Goal: Task Accomplishment & Management: Manage account settings

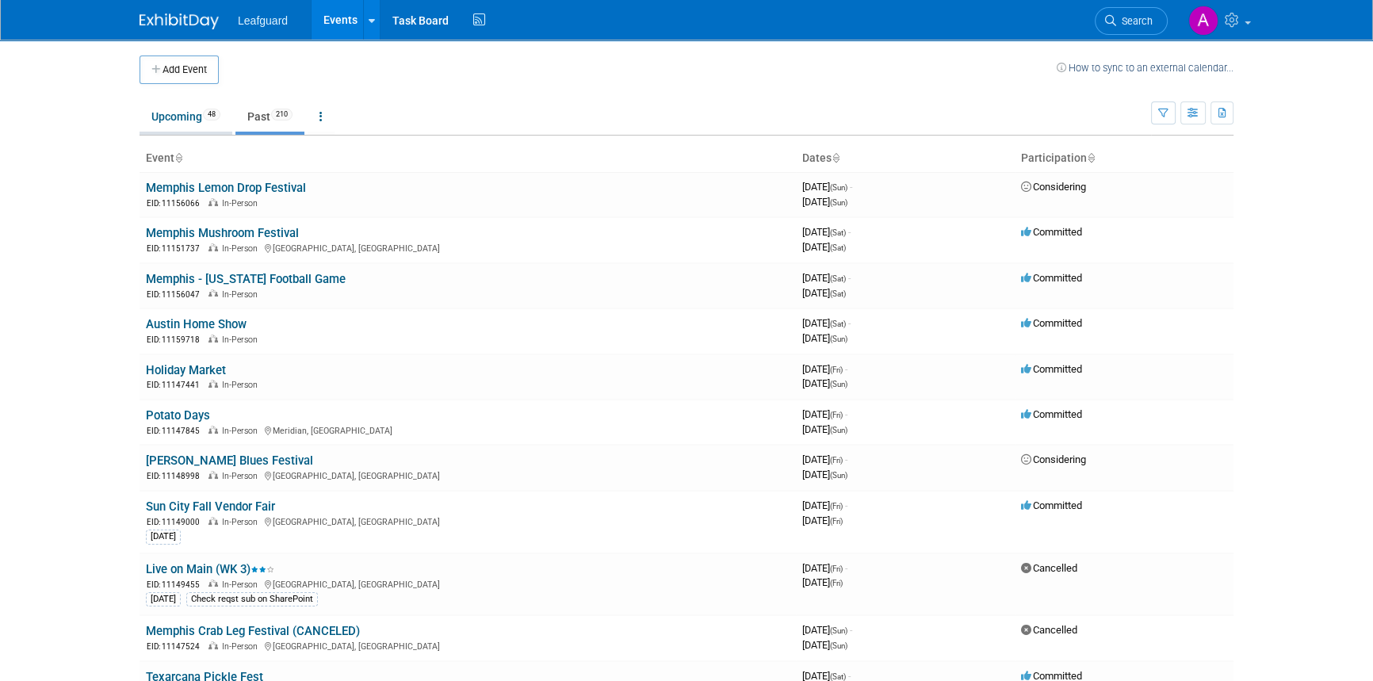
click at [202, 112] on link "Upcoming 48" at bounding box center [186, 116] width 93 height 30
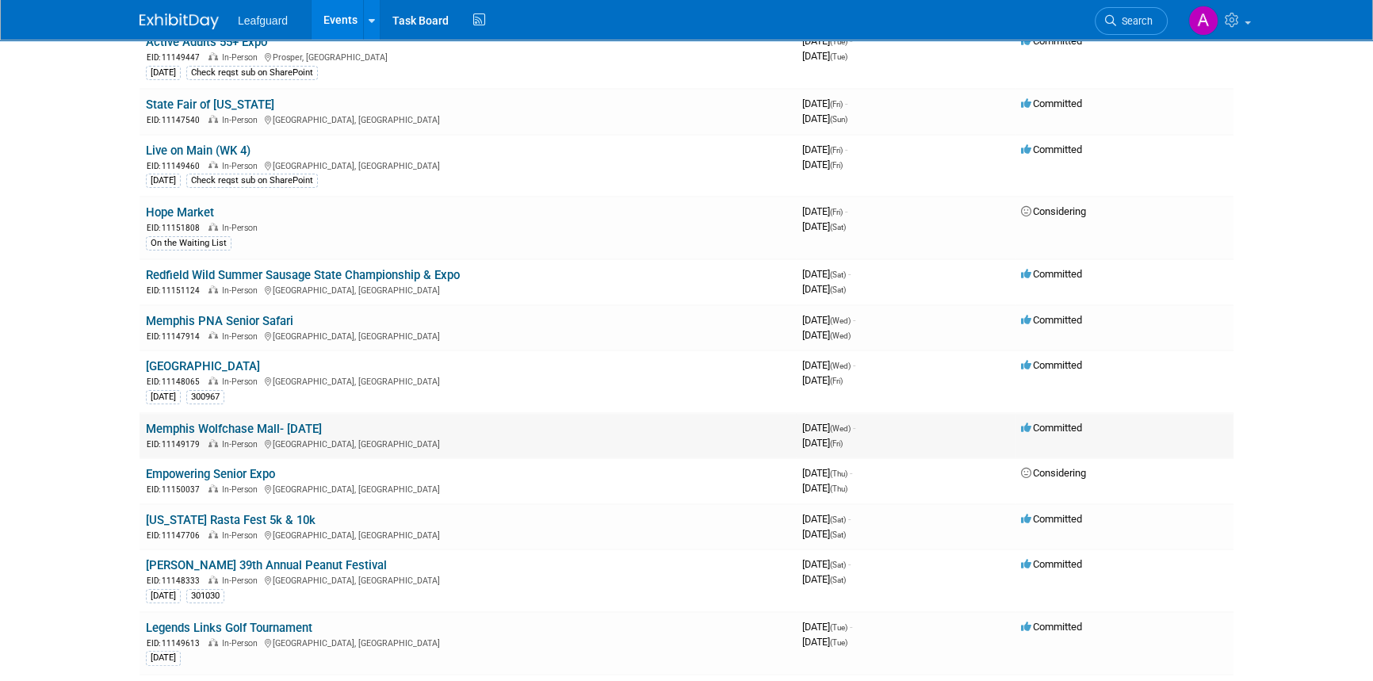
scroll to position [360, 0]
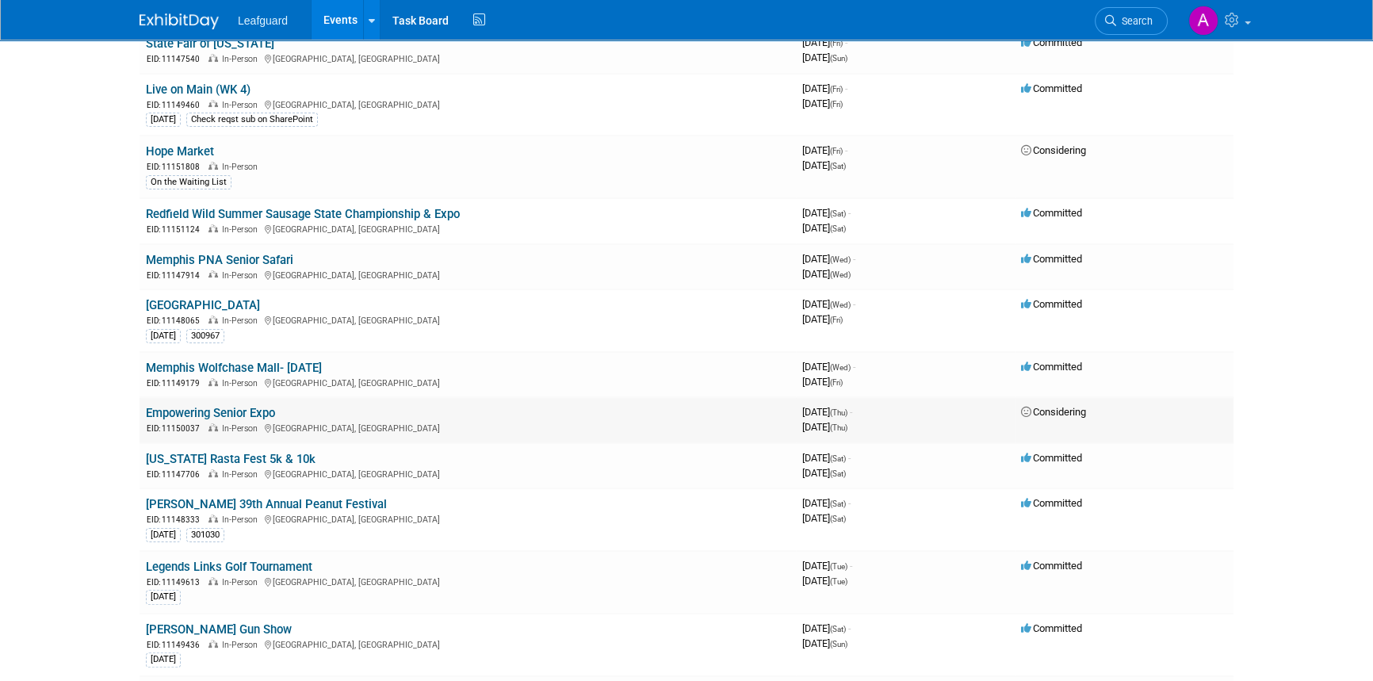
click at [237, 415] on link "Empowering Senior Expo" at bounding box center [210, 413] width 129 height 14
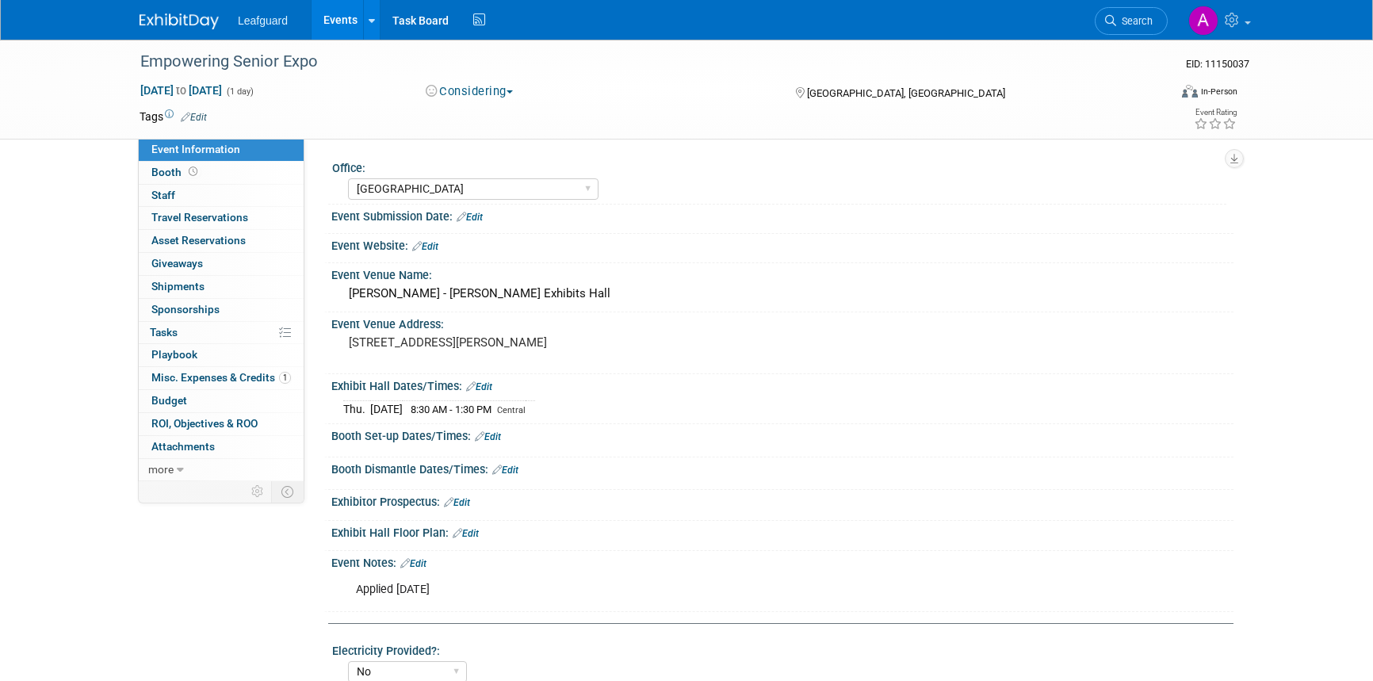
select select "[GEOGRAPHIC_DATA]"
select select "No"
click at [459, 189] on select "[GEOGRAPHIC_DATA] [US_STATE] [GEOGRAPHIC_DATA] [GEOGRAPHIC_DATA] [GEOGRAPHIC_DA…" at bounding box center [473, 188] width 251 height 21
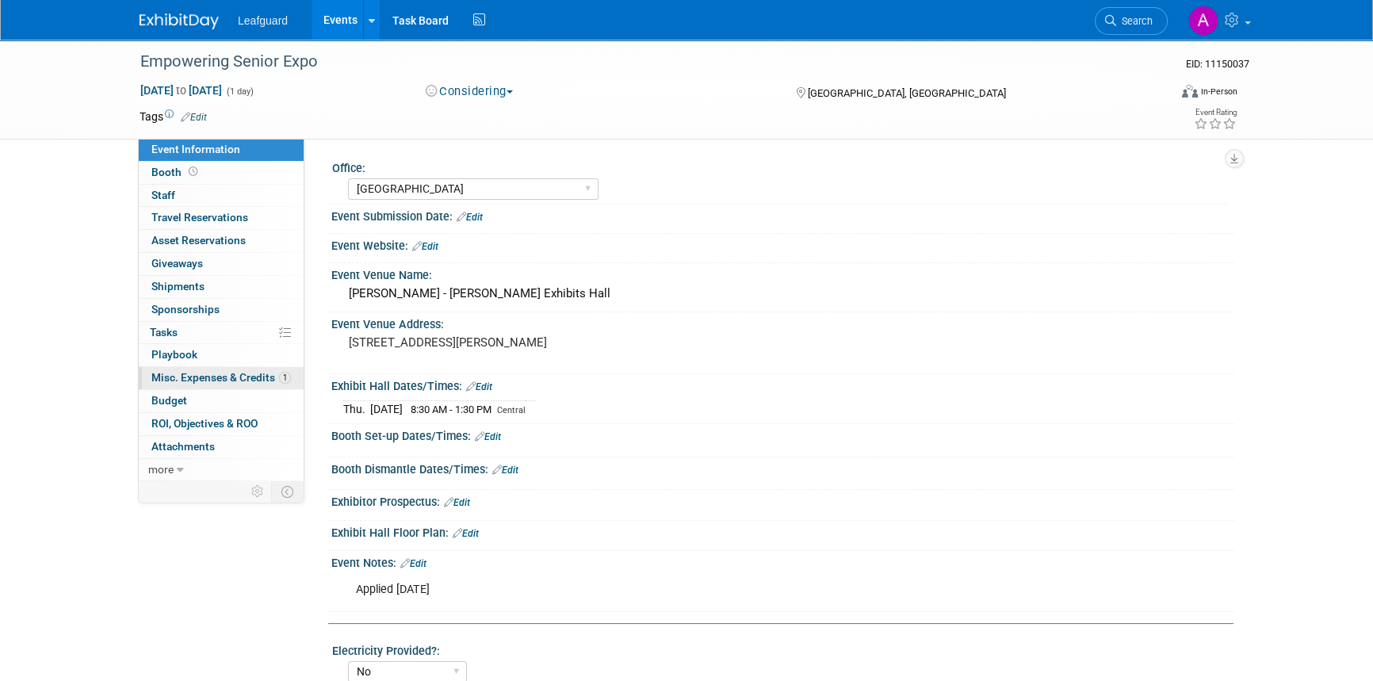
click at [218, 375] on span "Misc. Expenses & Credits 1" at bounding box center [221, 377] width 140 height 13
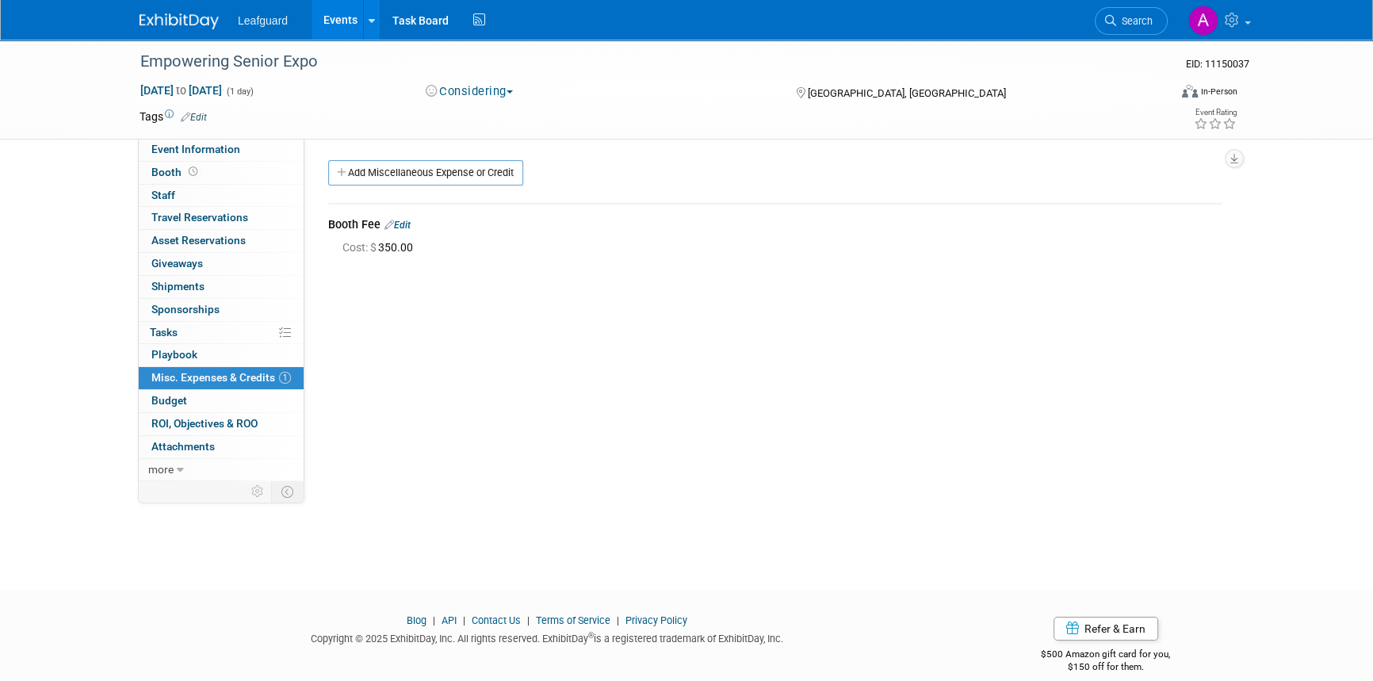
click at [388, 243] on span "Cost: $ 350.00" at bounding box center [381, 247] width 77 height 13
click at [404, 223] on link "Edit" at bounding box center [398, 225] width 26 height 11
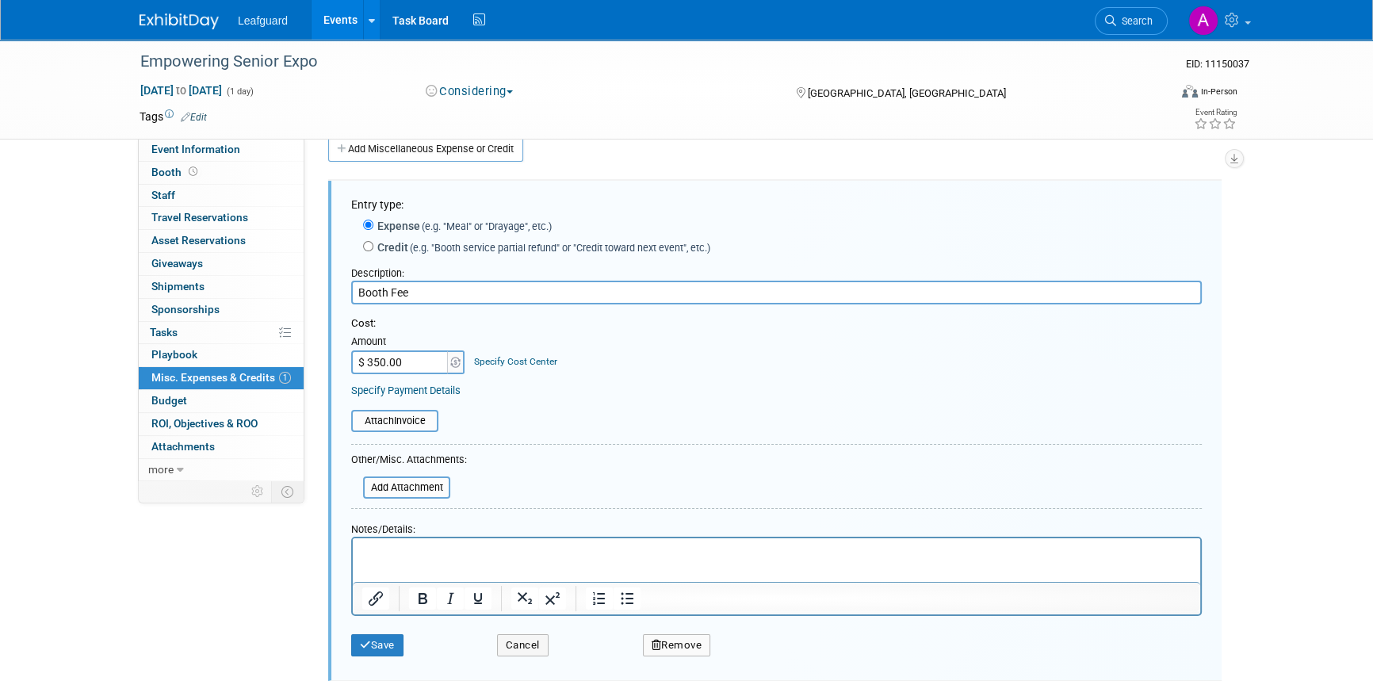
click at [376, 363] on input "$ 350.00" at bounding box center [400, 362] width 99 height 24
drag, startPoint x: 403, startPoint y: 361, endPoint x: 366, endPoint y: 361, distance: 36.5
click at [366, 361] on input "$ 350.00" at bounding box center [400, 362] width 99 height 24
type input "$ 364.90"
click at [396, 561] on html at bounding box center [777, 549] width 848 height 22
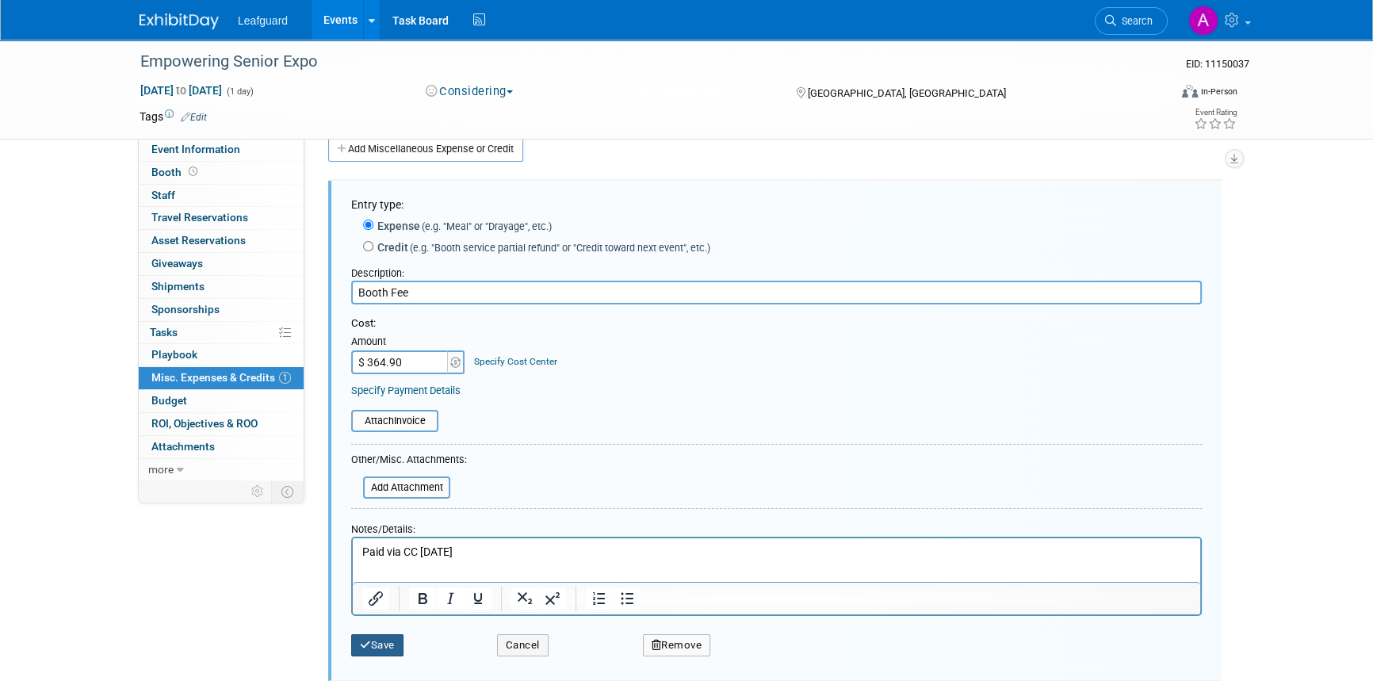
click at [372, 644] on button "Save" at bounding box center [377, 645] width 52 height 22
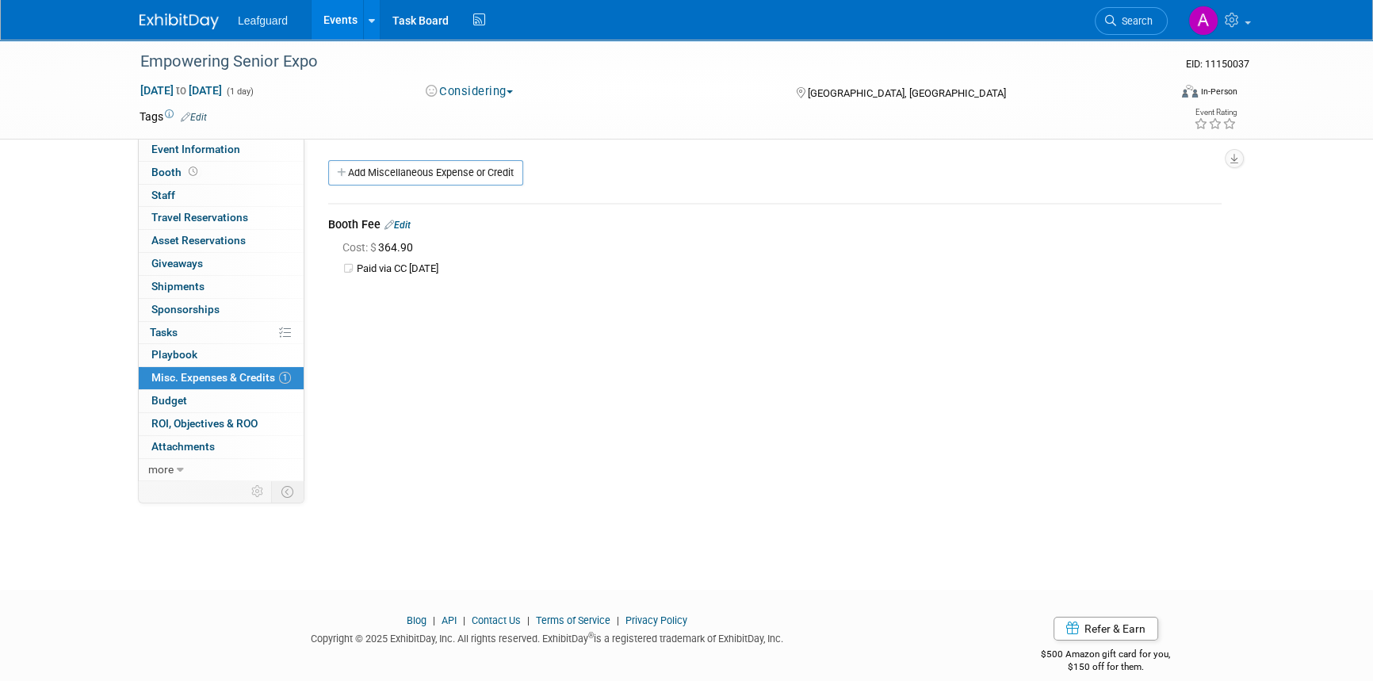
click at [507, 93] on button "Considering" at bounding box center [469, 91] width 99 height 17
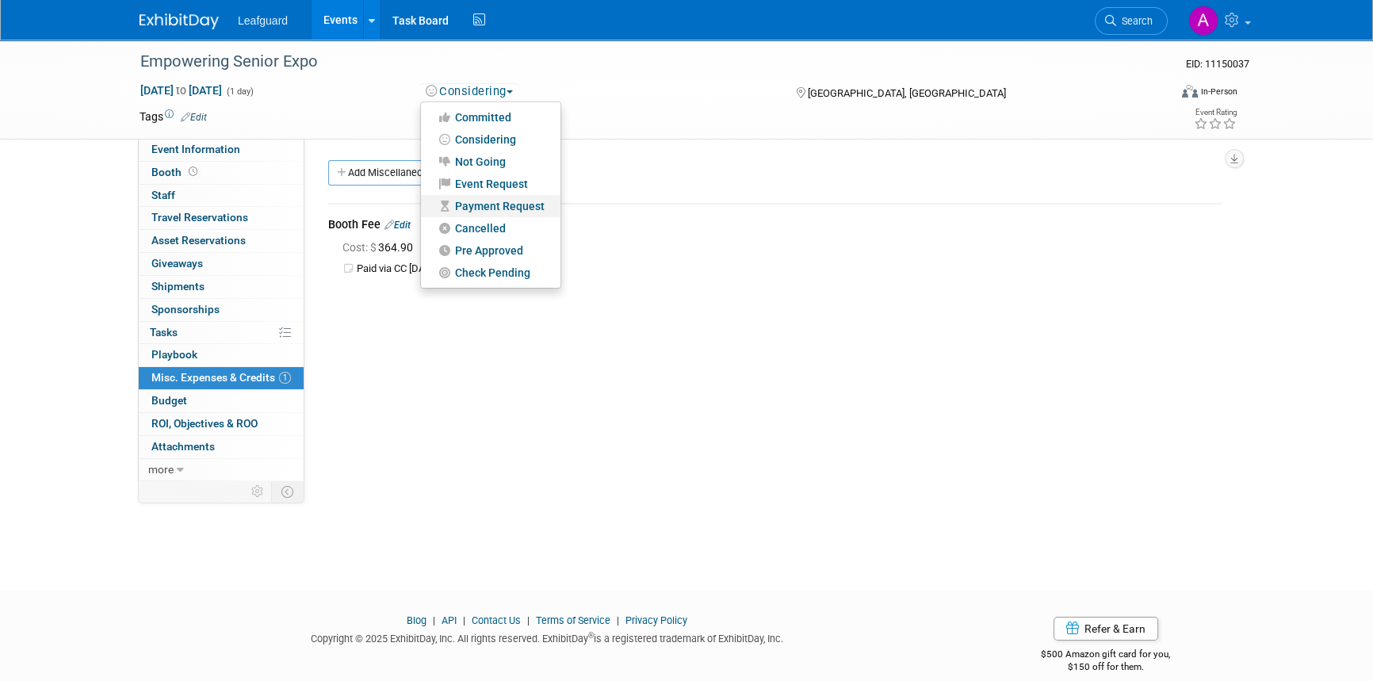
click at [484, 207] on link "Payment Request" at bounding box center [491, 206] width 140 height 22
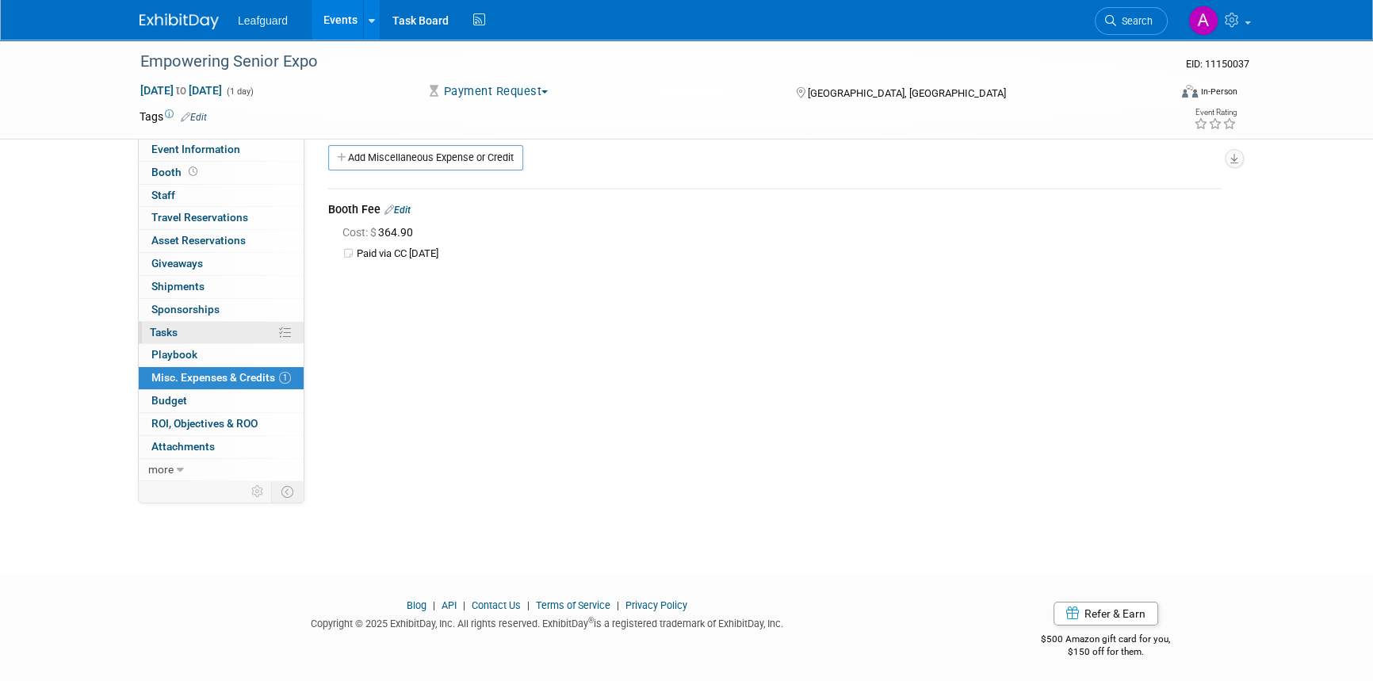
scroll to position [19, 0]
click at [194, 440] on span "Attachments 0" at bounding box center [182, 446] width 63 height 13
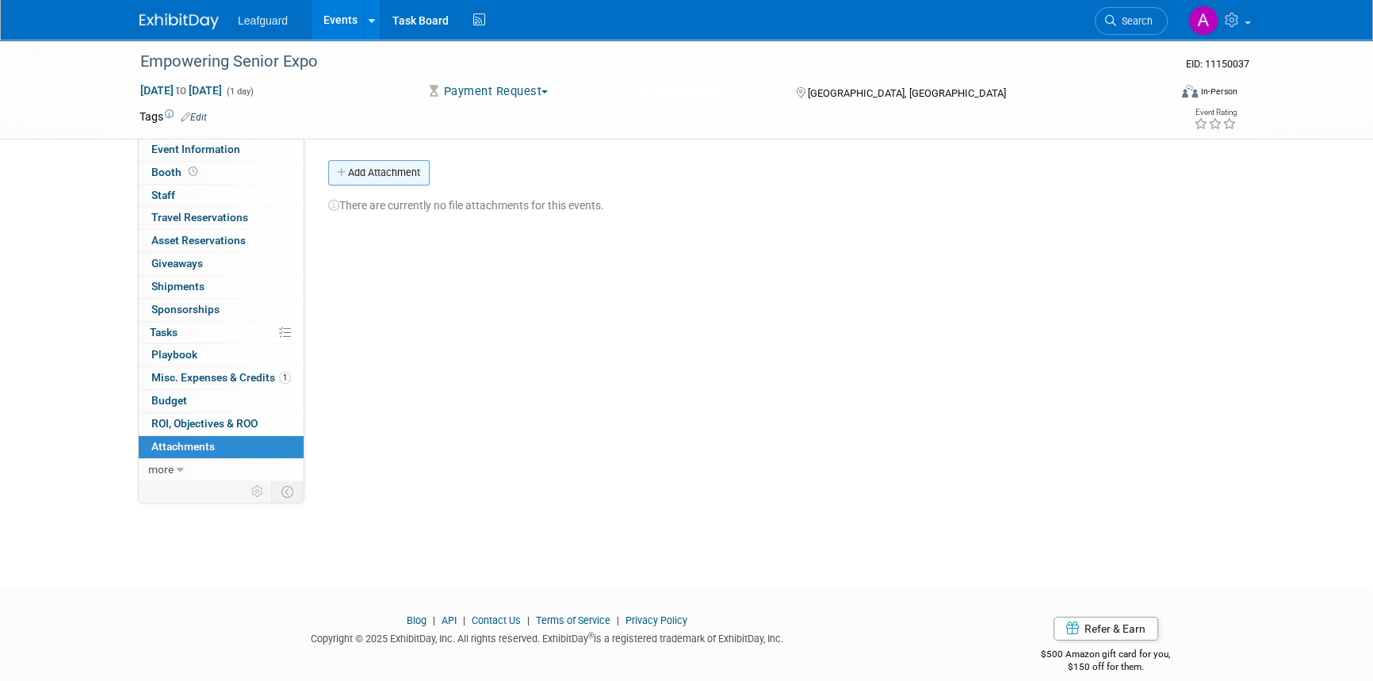
click at [374, 174] on button "Add Attachment" at bounding box center [378, 172] width 101 height 25
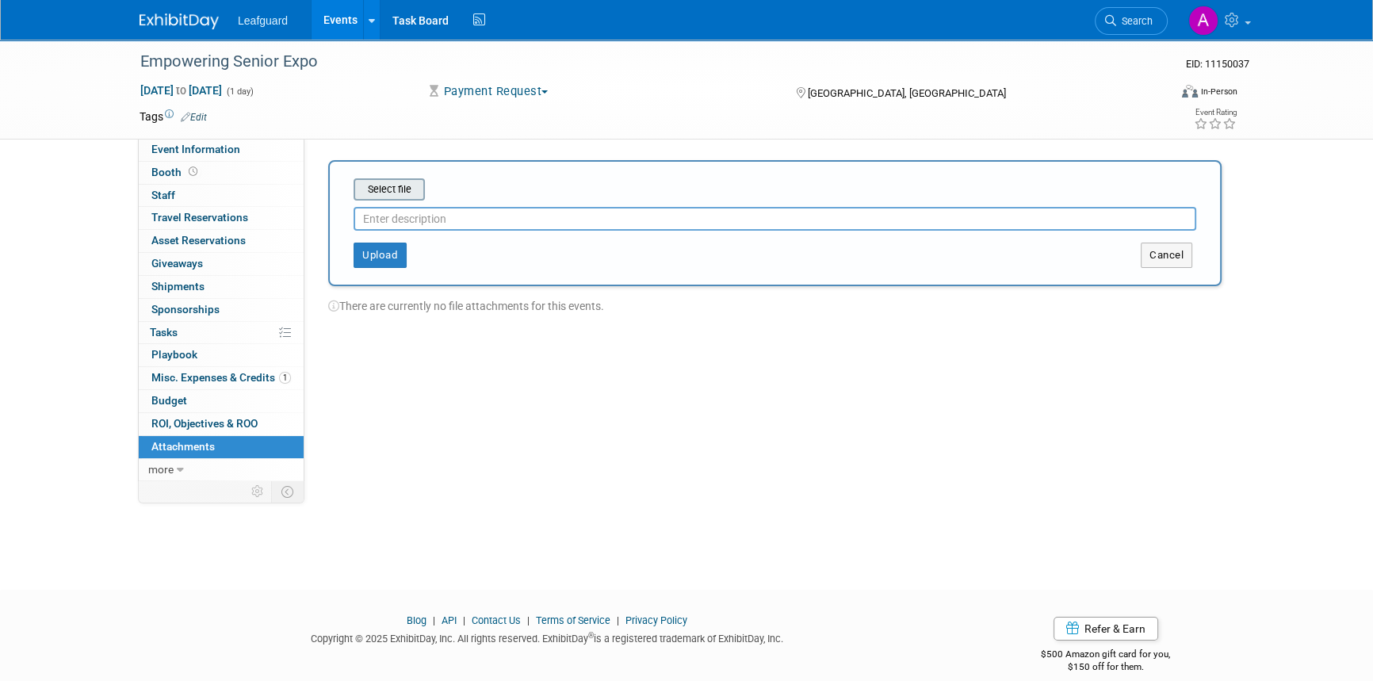
click at [394, 189] on input "file" at bounding box center [329, 189] width 189 height 19
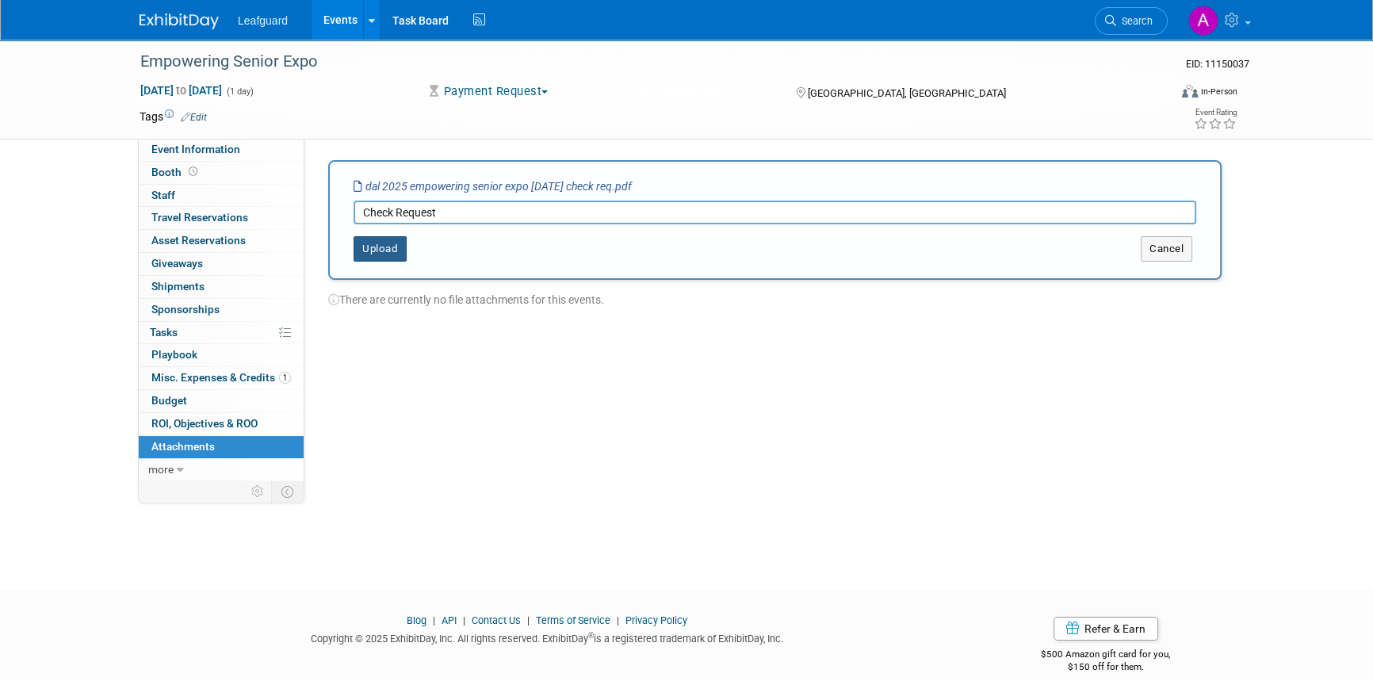
type input "Check Request"
click at [384, 247] on button "Upload" at bounding box center [380, 248] width 53 height 25
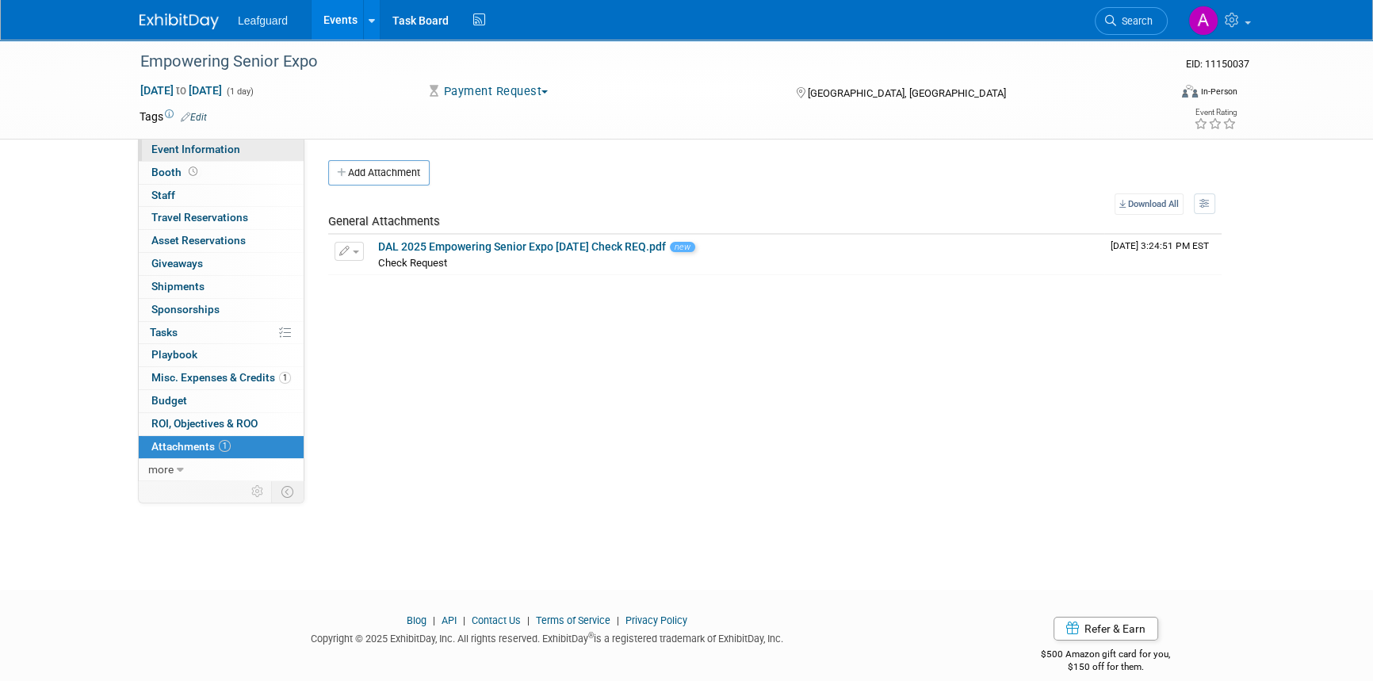
click at [232, 144] on span "Event Information" at bounding box center [195, 149] width 89 height 13
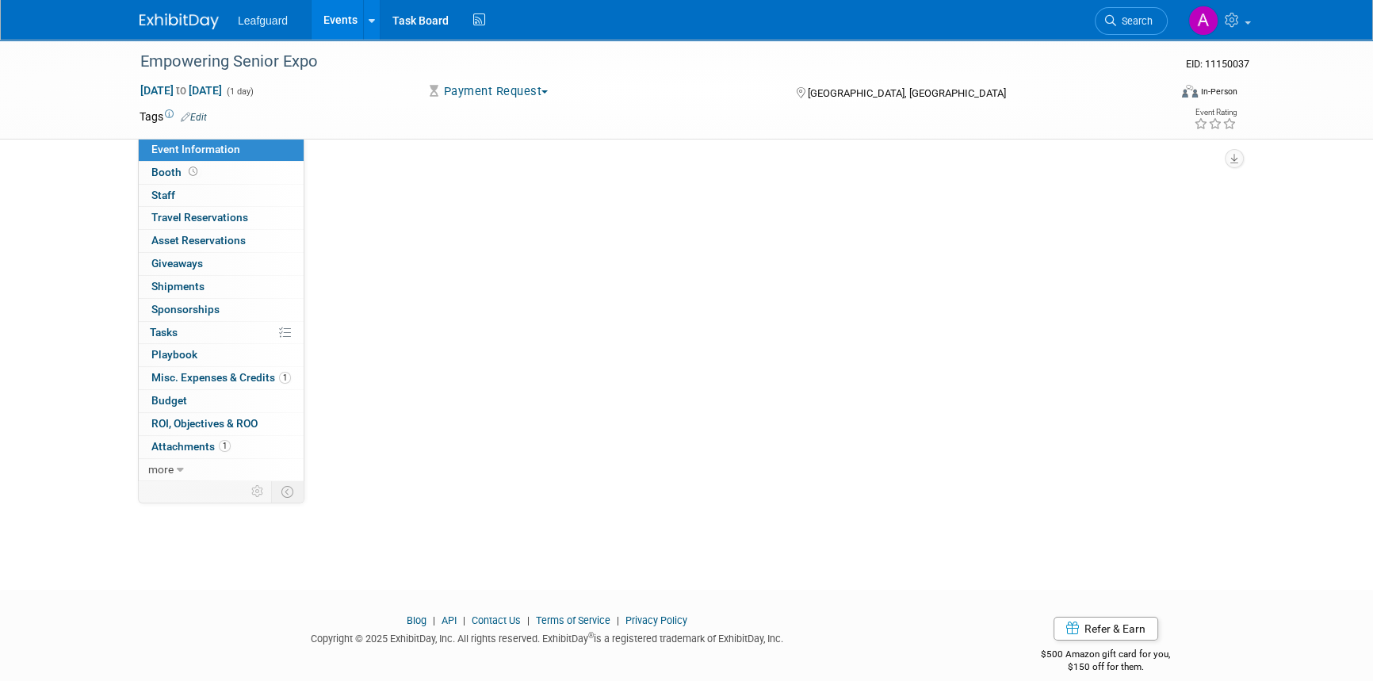
select select "[GEOGRAPHIC_DATA]"
select select "No"
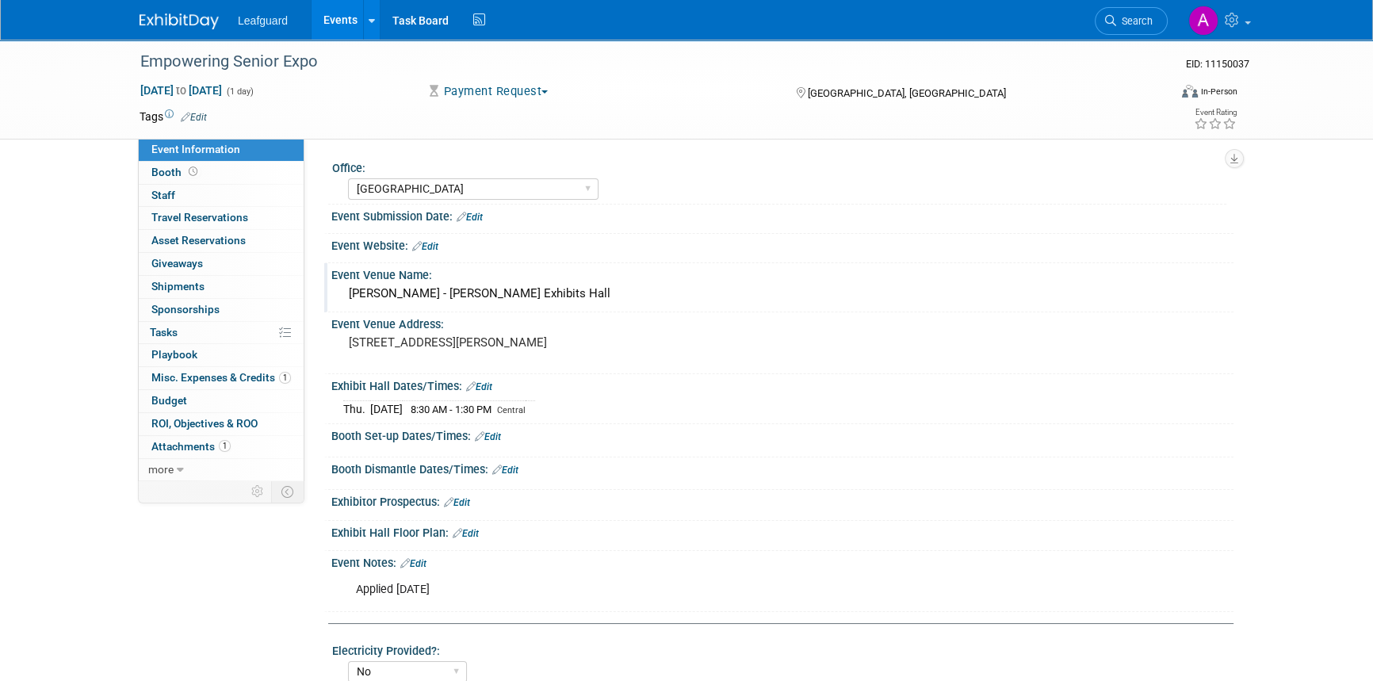
drag, startPoint x: 346, startPoint y: 291, endPoint x: 587, endPoint y: 291, distance: 240.2
click at [587, 291] on div "[PERSON_NAME] - [PERSON_NAME] Exhibits Hall" at bounding box center [782, 293] width 879 height 25
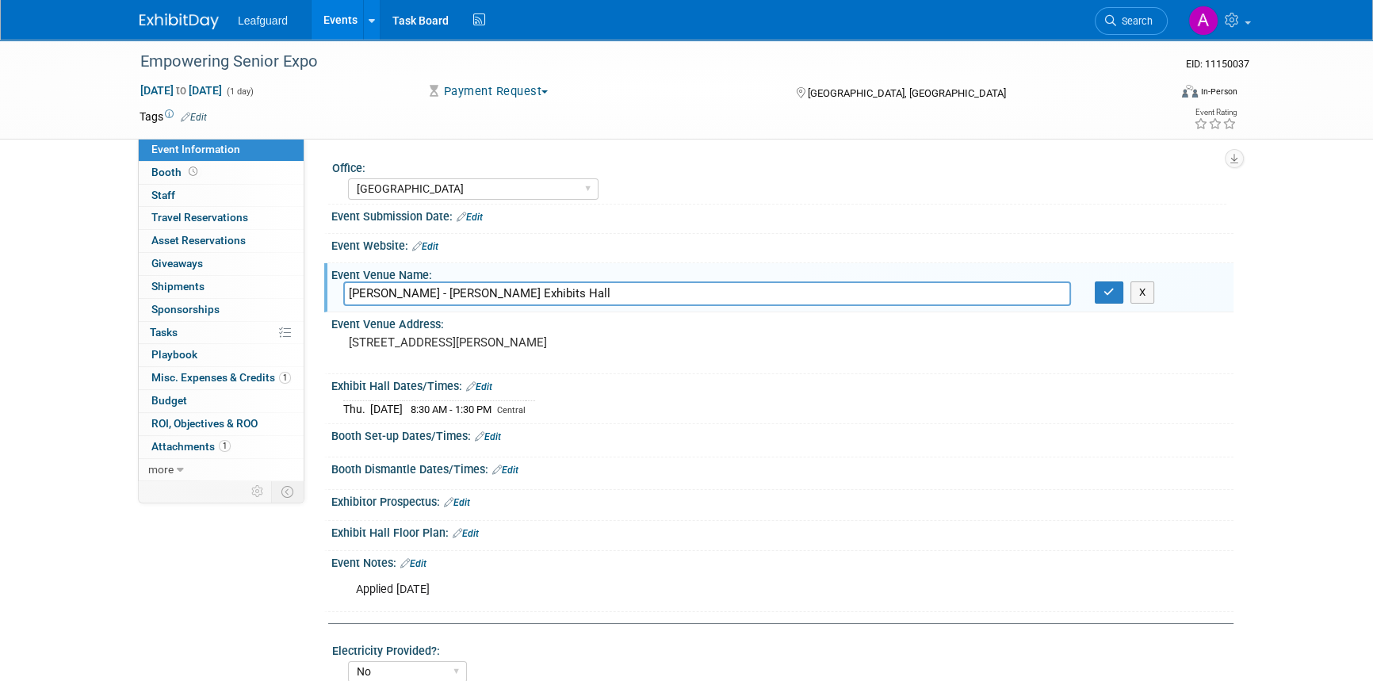
drag, startPoint x: 594, startPoint y: 295, endPoint x: 336, endPoint y: 300, distance: 257.7
click at [336, 300] on div "[PERSON_NAME] - [PERSON_NAME] Exhibits Hall" at bounding box center [707, 293] width 752 height 25
click at [472, 350] on pre "[STREET_ADDRESS][PERSON_NAME]" at bounding box center [519, 342] width 341 height 14
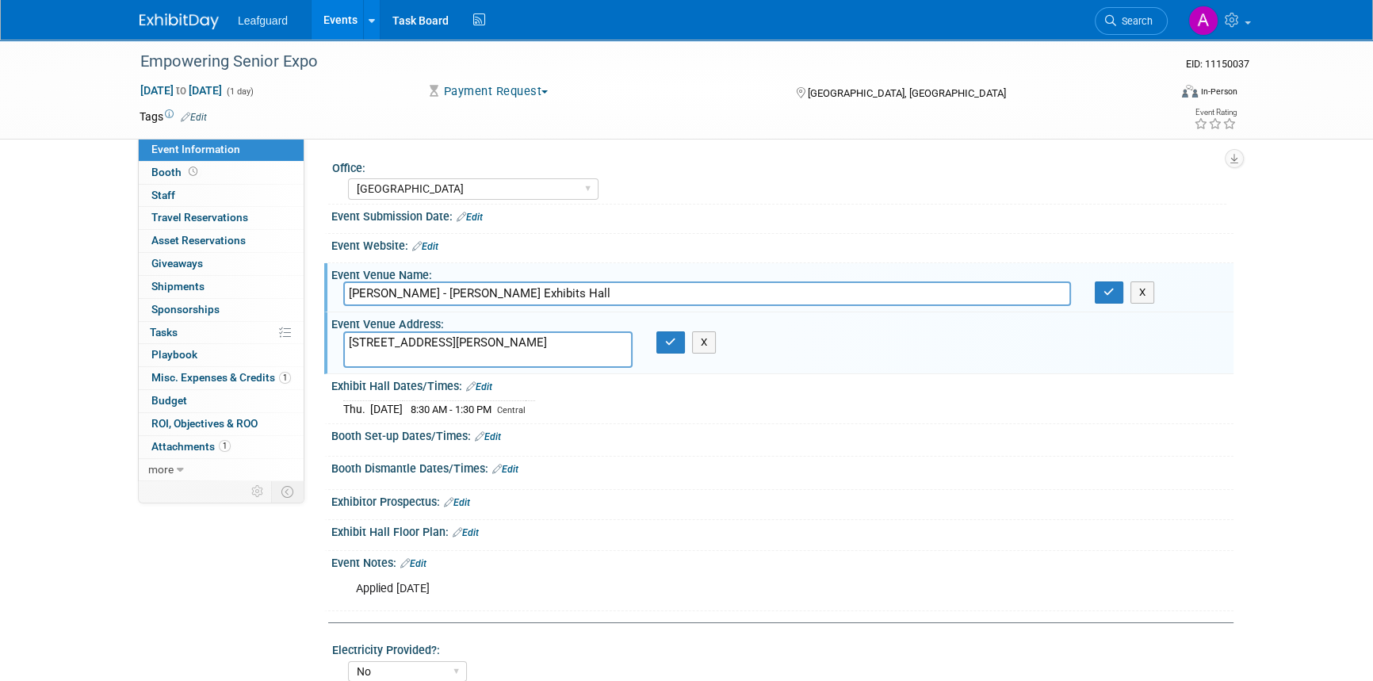
drag, startPoint x: 472, startPoint y: 353, endPoint x: 343, endPoint y: 340, distance: 129.9
click at [320, 340] on div "Office: [GEOGRAPHIC_DATA] [US_STATE] [GEOGRAPHIC_DATA] [GEOGRAPHIC_DATA] [GEOGR…" at bounding box center [768, 310] width 929 height 342
